Goal: Information Seeking & Learning: Learn about a topic

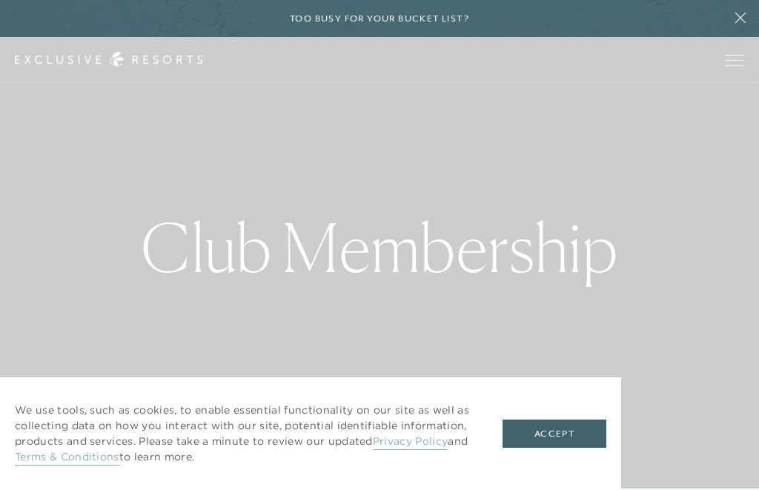
scroll to position [1, 0]
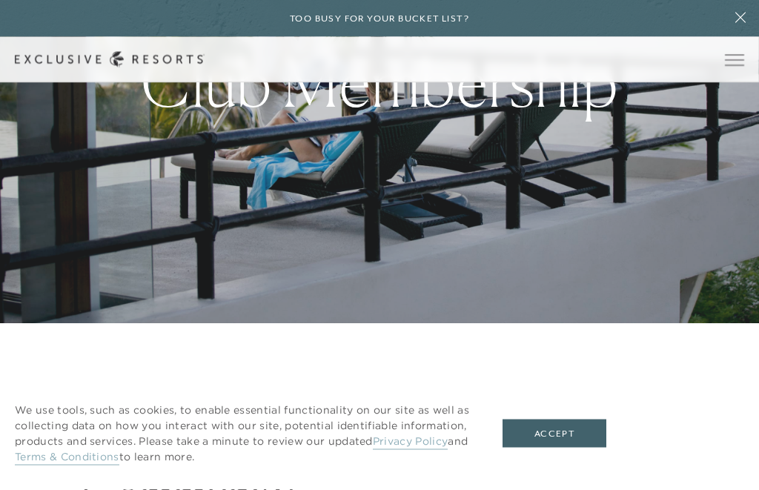
click at [552, 448] on button "Accept" at bounding box center [555, 434] width 104 height 28
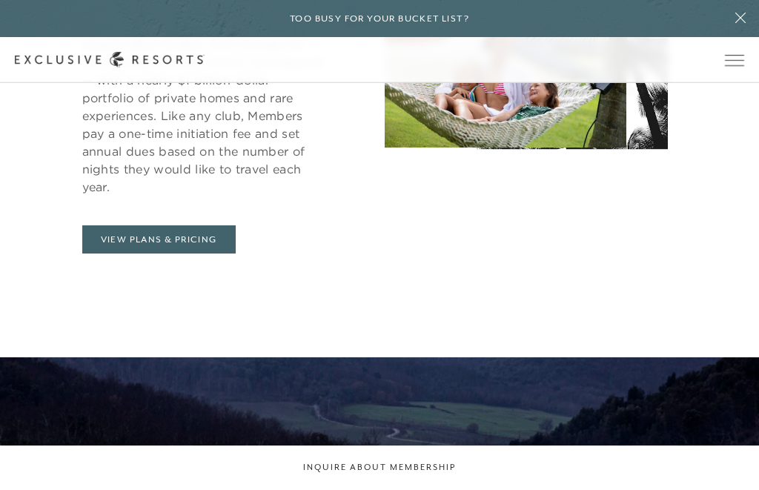
scroll to position [0, 0]
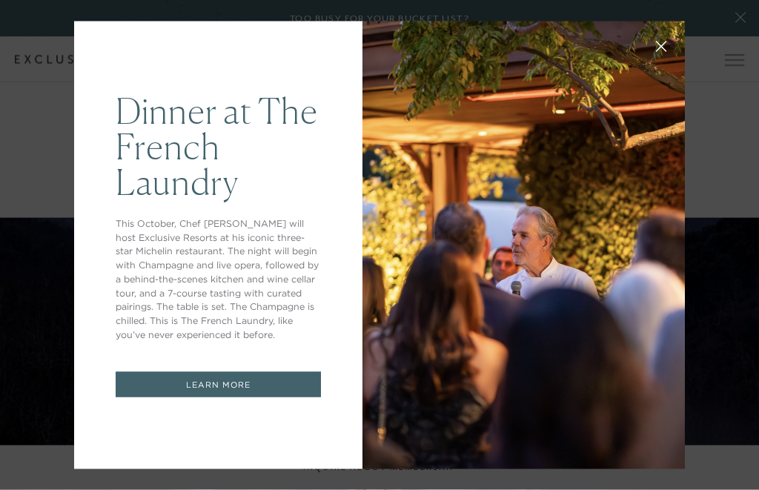
click at [664, 51] on icon at bounding box center [662, 47] width 10 height 10
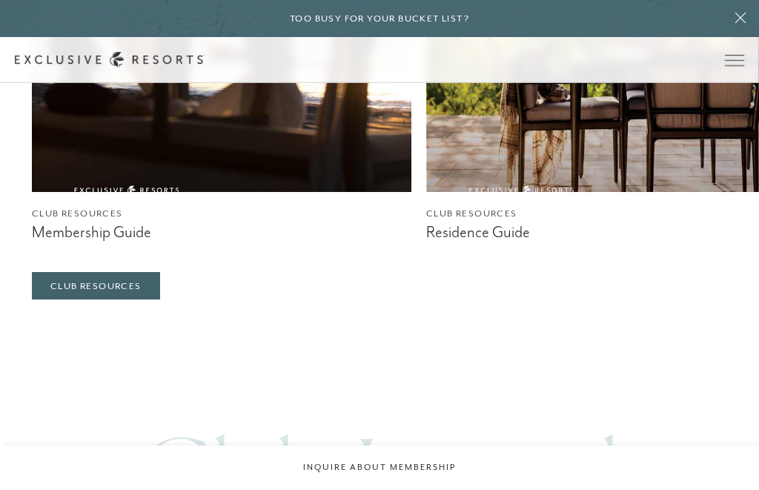
scroll to position [4881, 0]
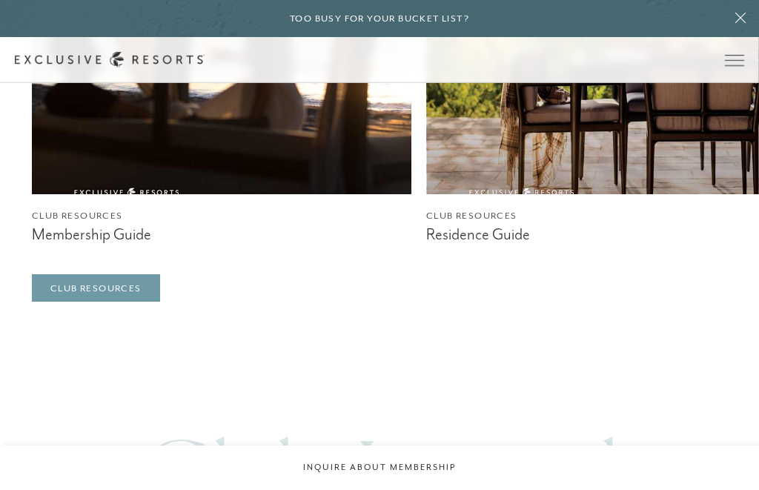
click at [84, 303] on link "Club Resources" at bounding box center [96, 288] width 128 height 28
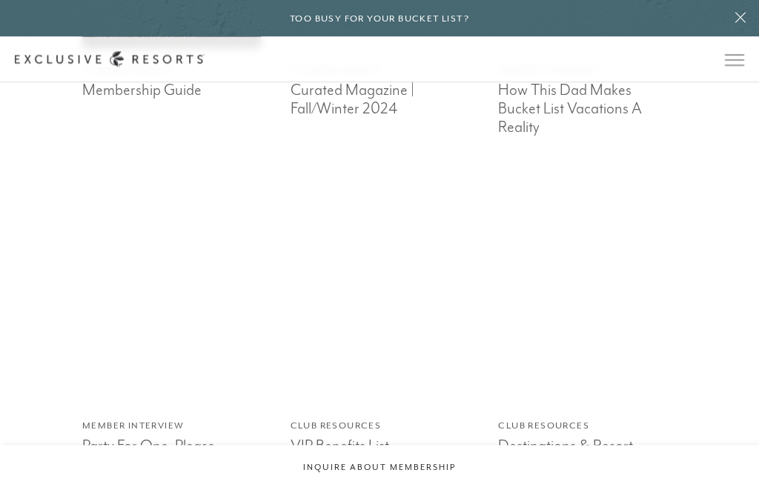
scroll to position [3309, 0]
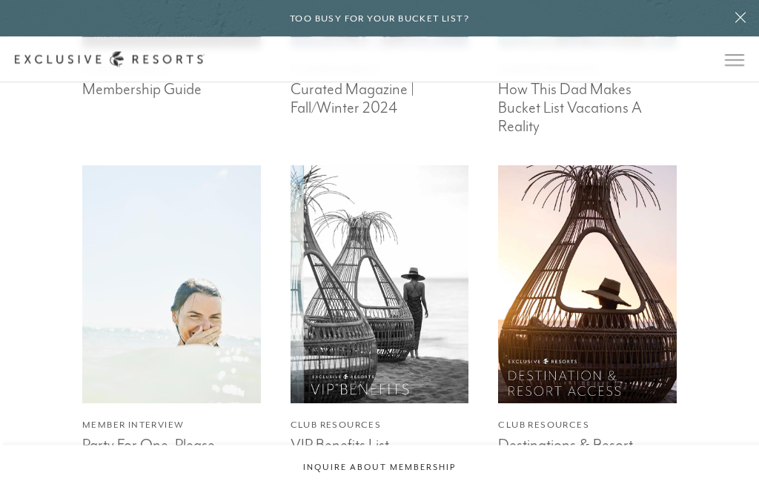
click at [622, 328] on img at bounding box center [587, 285] width 197 height 262
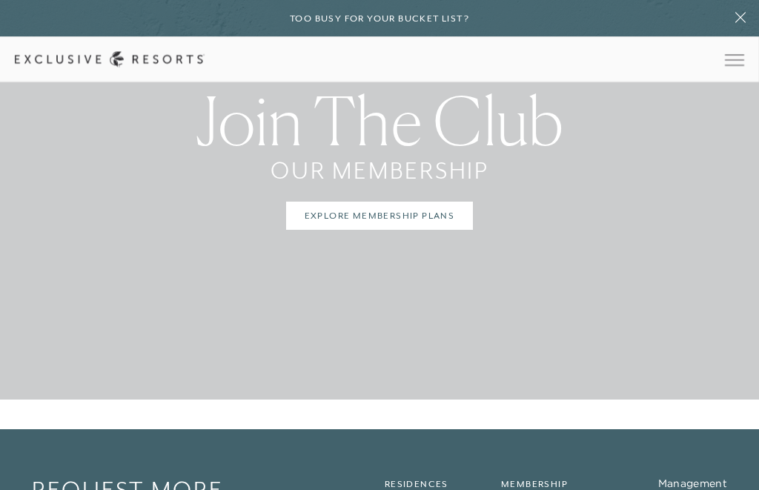
scroll to position [4125, 0]
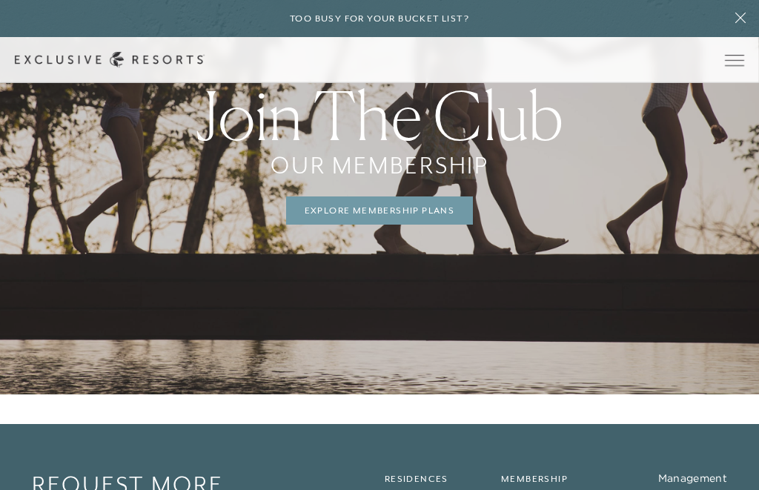
click at [387, 222] on link "Explore Membership Plans" at bounding box center [380, 211] width 188 height 28
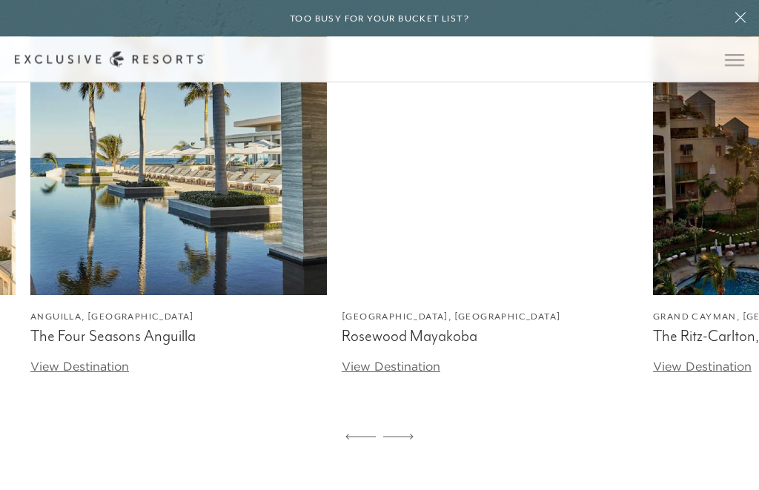
scroll to position [4677, 0]
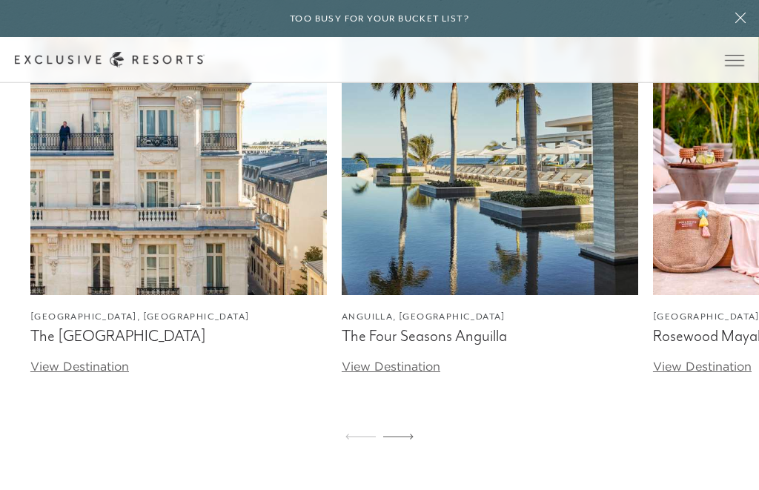
click at [83, 374] on link "View Destination" at bounding box center [79, 366] width 99 height 15
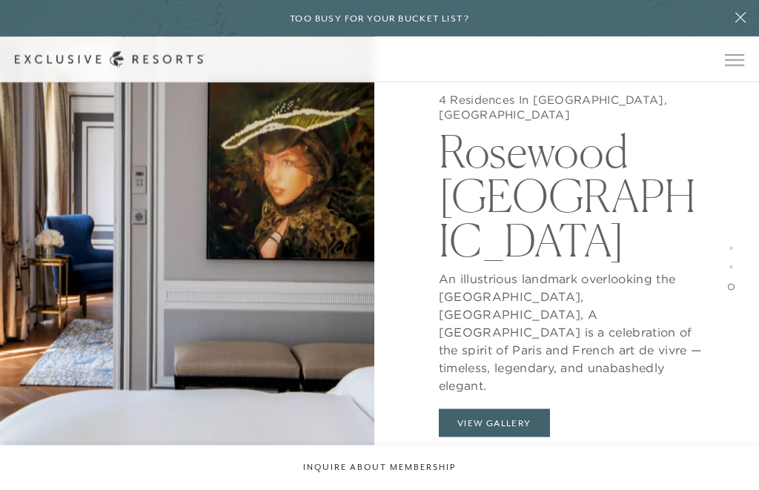
click at [489, 409] on button "View Gallery" at bounding box center [494, 423] width 111 height 28
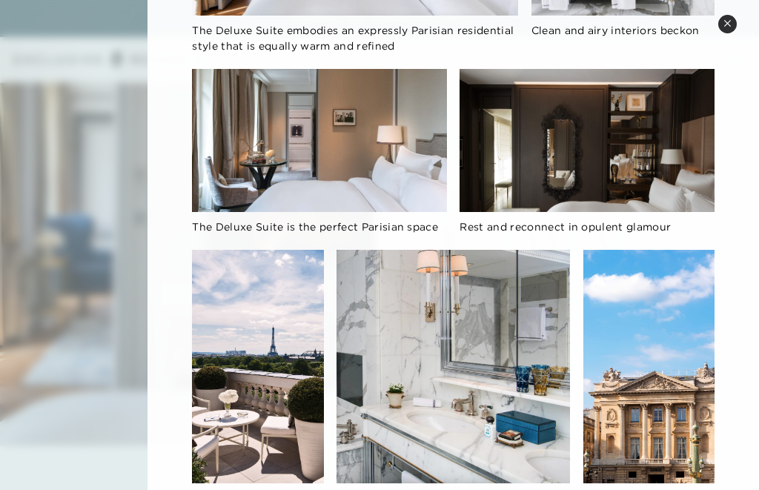
scroll to position [406, 0]
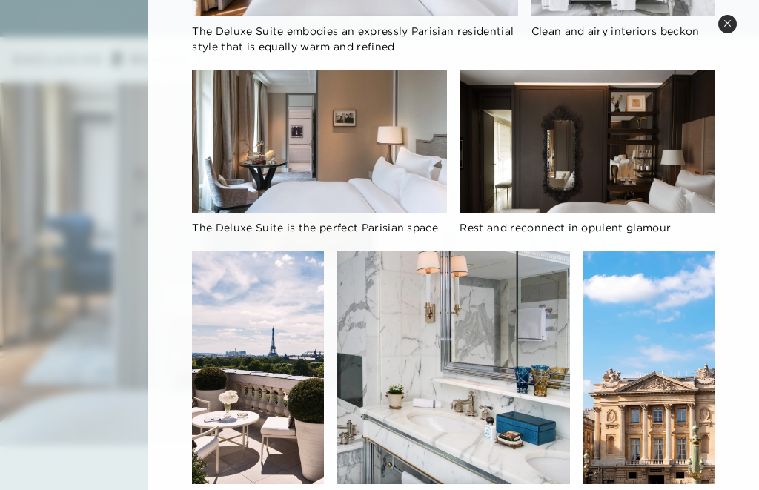
click at [732, 22] on button "Close quickview" at bounding box center [728, 24] width 19 height 19
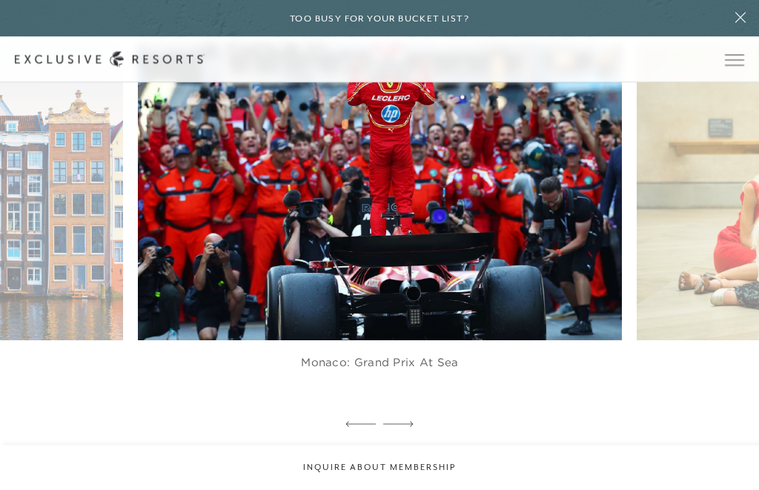
scroll to position [4203, 0]
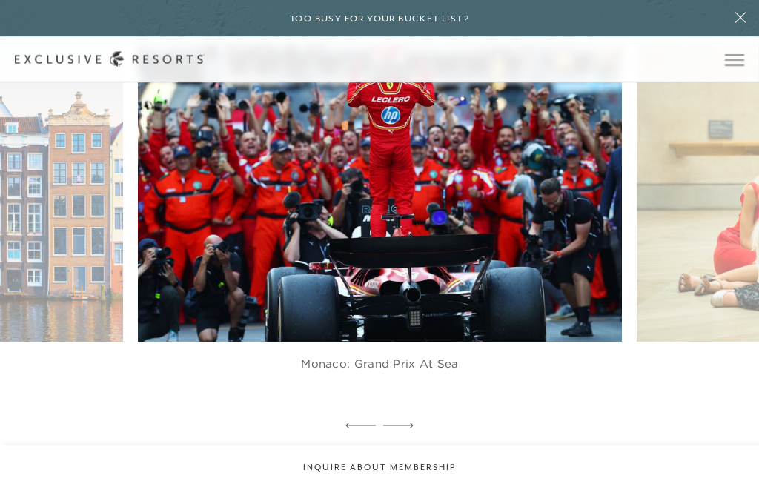
click at [745, 19] on icon at bounding box center [741, 18] width 28 height 12
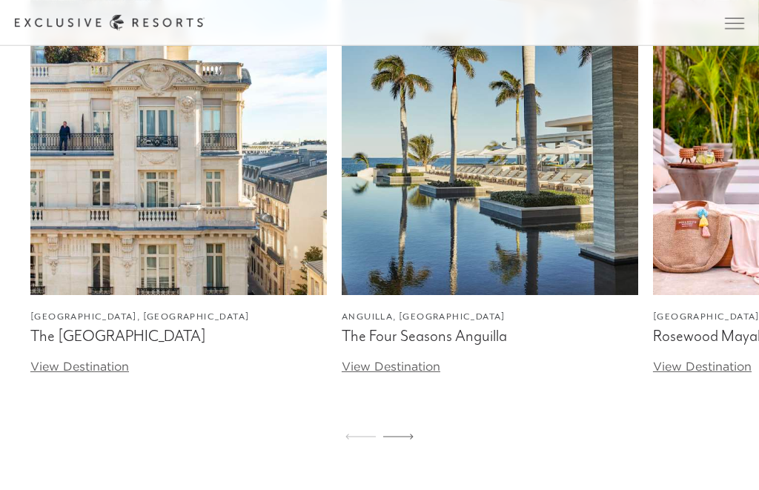
scroll to position [4125, 0]
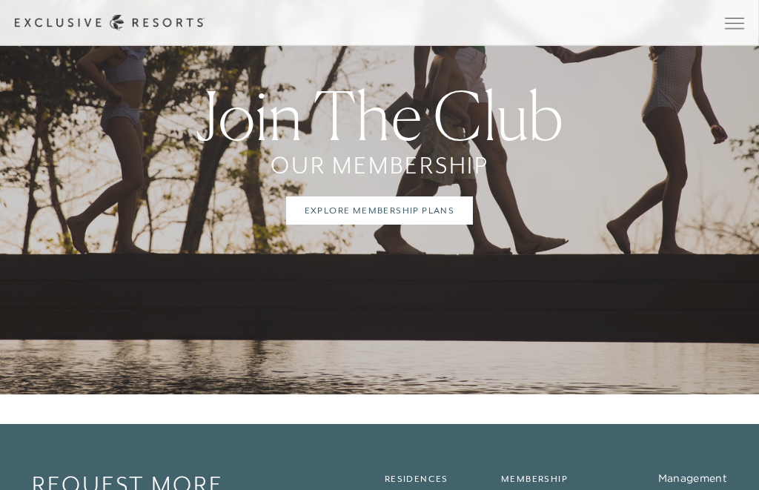
scroll to position [4881, 0]
